Goal: Check status: Check status

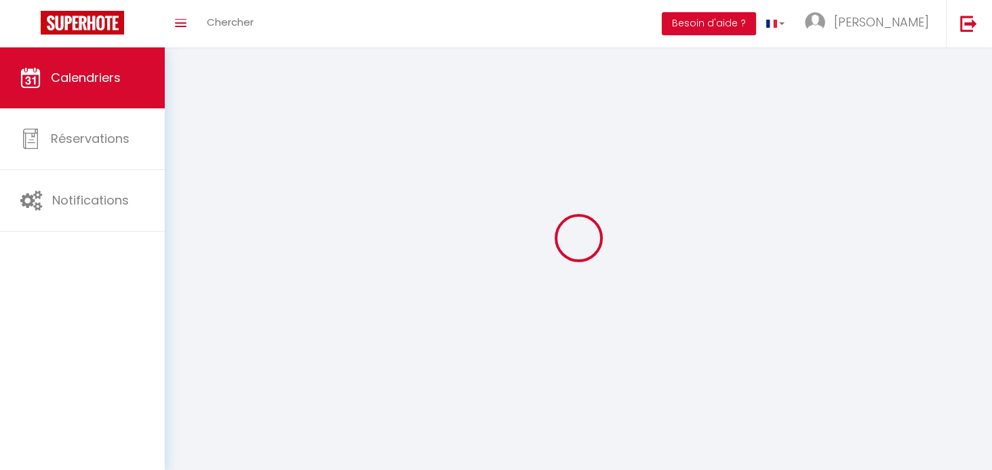
select select
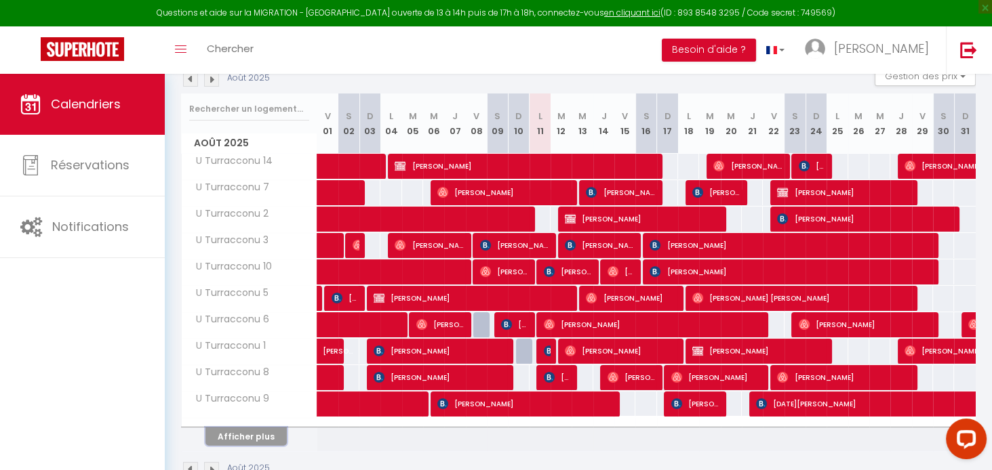
click at [250, 435] on button "Afficher plus" at bounding box center [245, 437] width 81 height 18
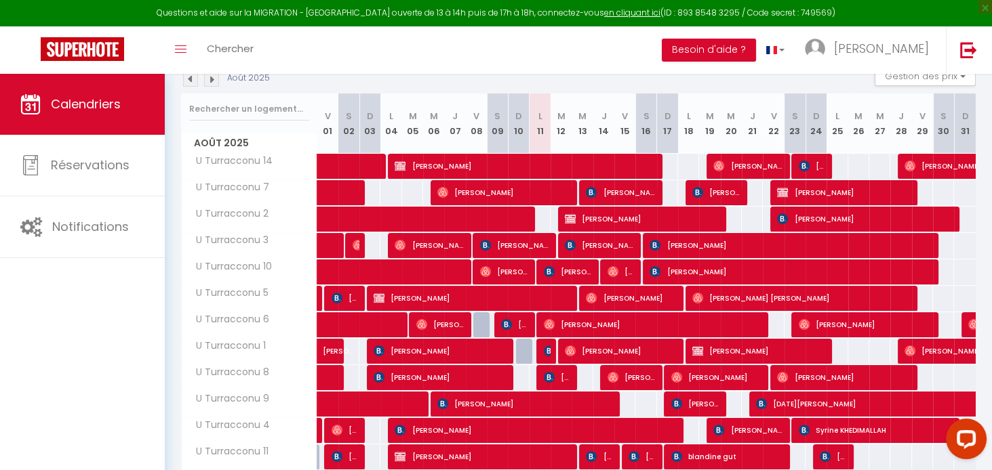
select select
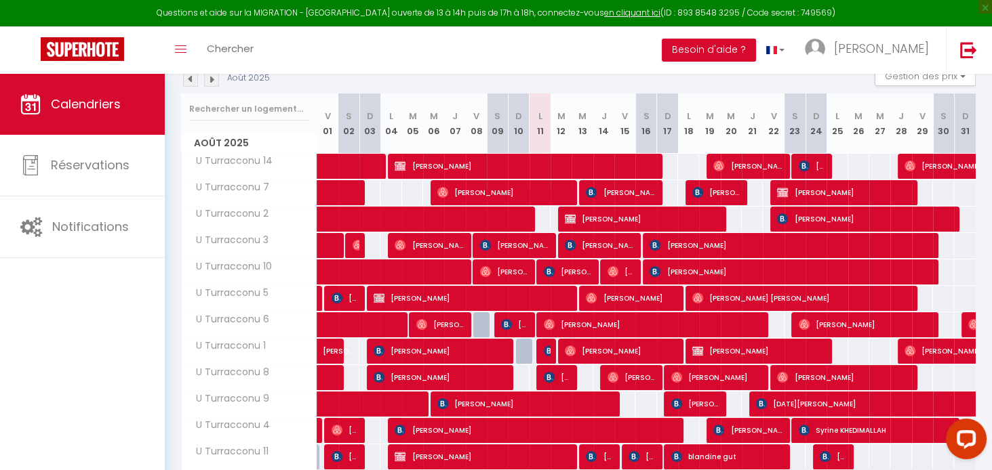
select select
click at [570, 271] on span "[PERSON_NAME]" at bounding box center [568, 272] width 49 height 26
select select "OK"
select select "KO"
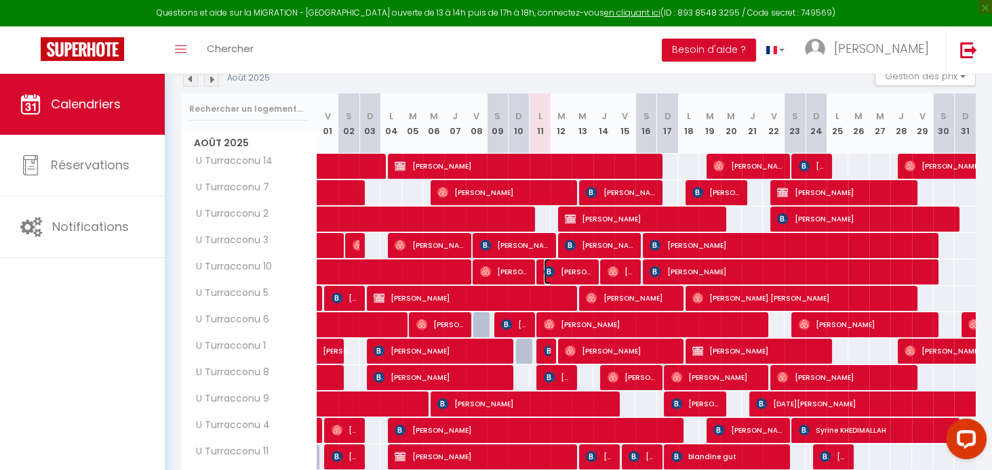
select select "1"
select select "0"
select select "1"
select select
